Goal: Task Accomplishment & Management: Manage account settings

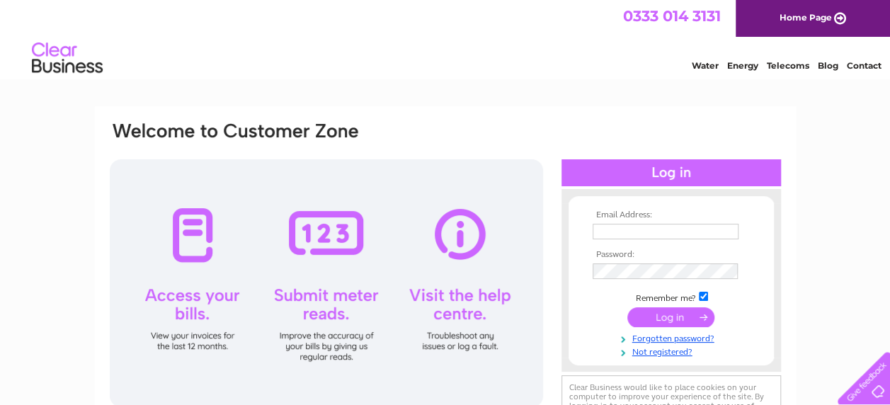
type input "karenbennett764@gmail.com"
click at [675, 311] on input "submit" at bounding box center [670, 317] width 87 height 20
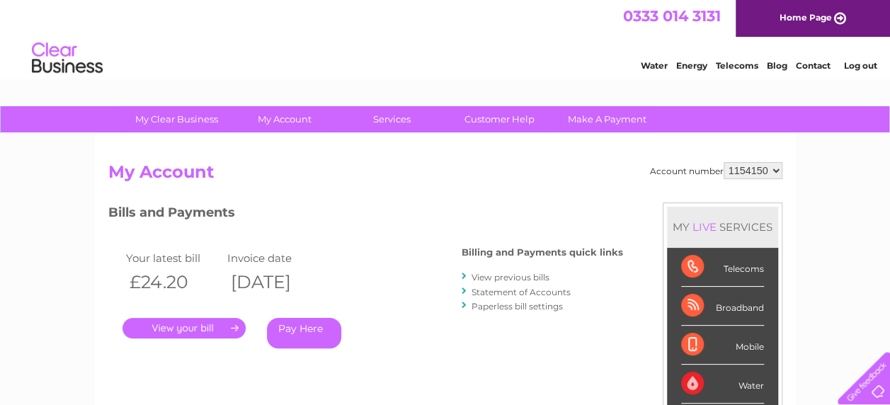
click at [518, 289] on link "Statement of Accounts" at bounding box center [521, 292] width 99 height 11
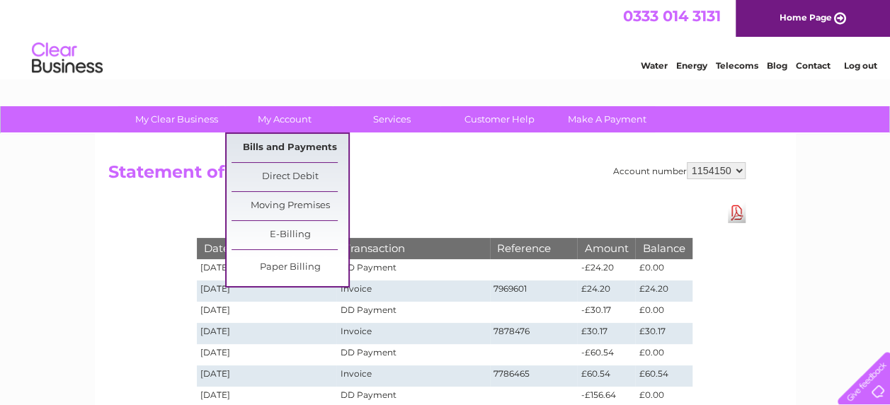
click at [262, 146] on link "Bills and Payments" at bounding box center [290, 148] width 117 height 28
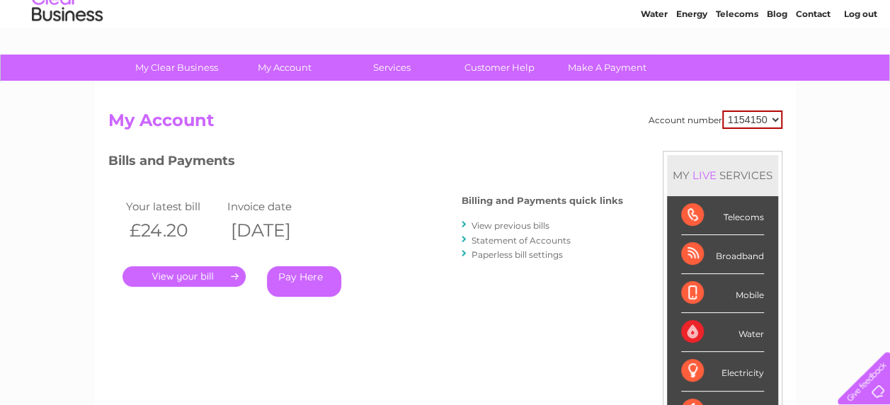
scroll to position [30, 0]
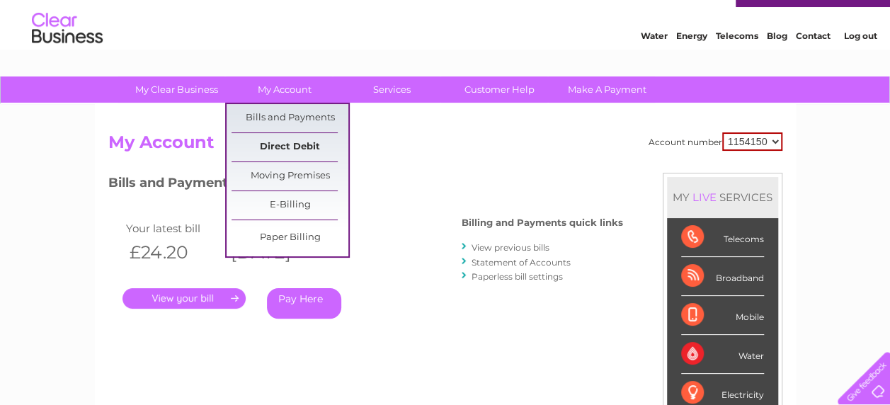
click at [290, 147] on link "Direct Debit" at bounding box center [290, 147] width 117 height 28
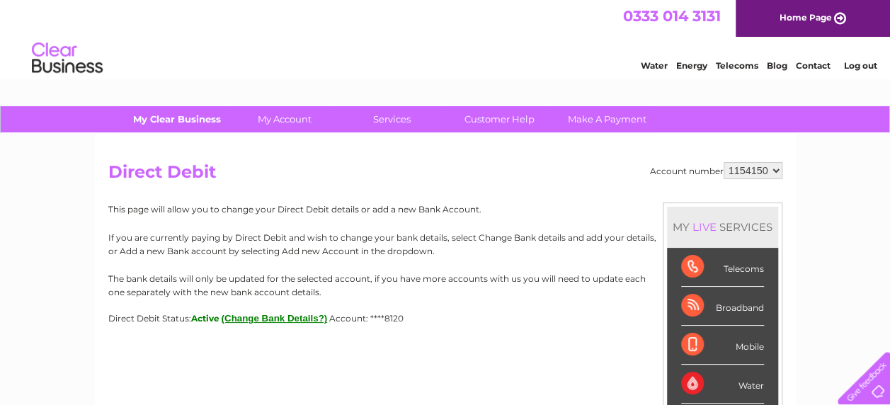
click at [189, 118] on link "My Clear Business" at bounding box center [176, 119] width 117 height 26
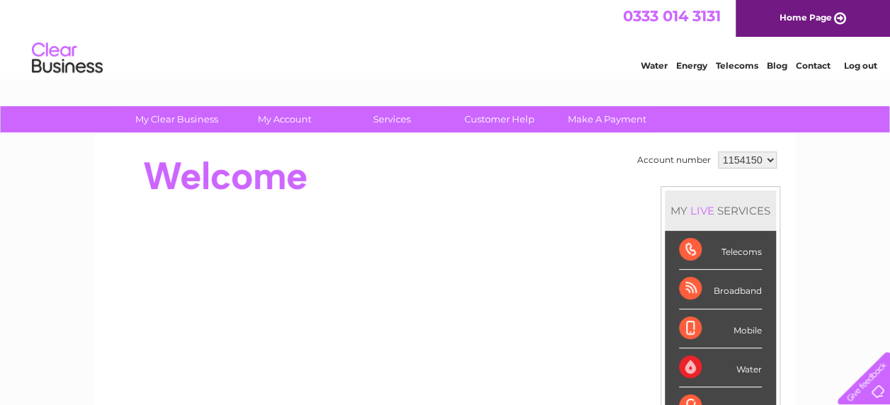
click at [858, 62] on link "Log out" at bounding box center [859, 65] width 33 height 11
